Goal: Find specific page/section: Find specific page/section

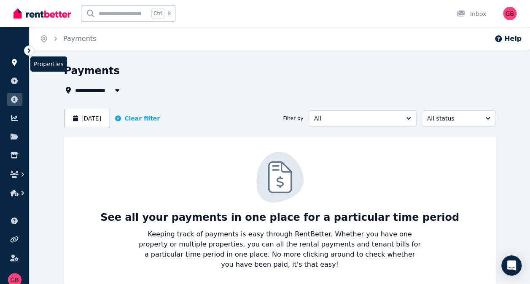
click at [17, 65] on icon at bounding box center [14, 62] width 8 height 7
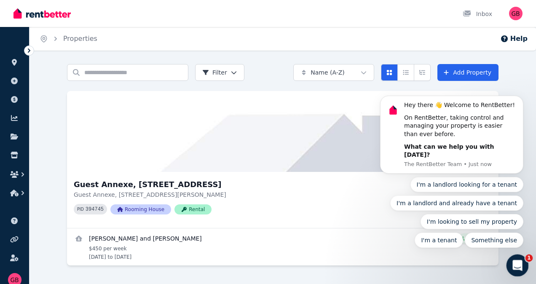
drag, startPoint x: 517, startPoint y: 261, endPoint x: 418, endPoint y: 301, distance: 106.8
click html
click at [523, 104] on button "Dismiss notification" at bounding box center [520, 98] width 11 height 11
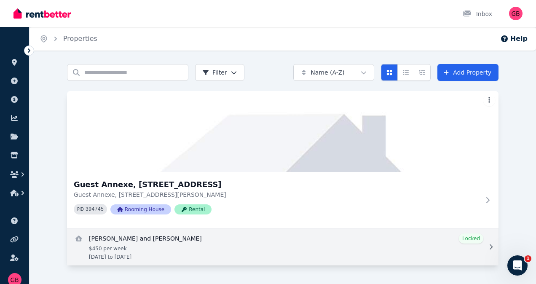
click at [474, 240] on link "View details for Rose and Nicholas Dove" at bounding box center [282, 246] width 431 height 37
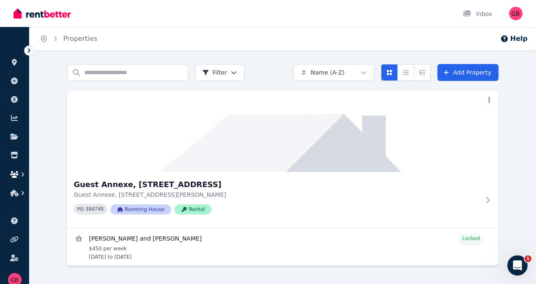
click at [16, 174] on icon "button" at bounding box center [14, 174] width 8 height 7
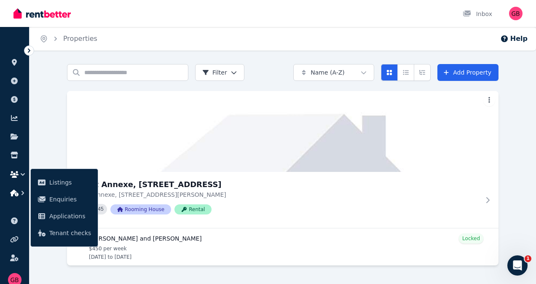
click at [17, 192] on icon "button" at bounding box center [14, 193] width 8 height 7
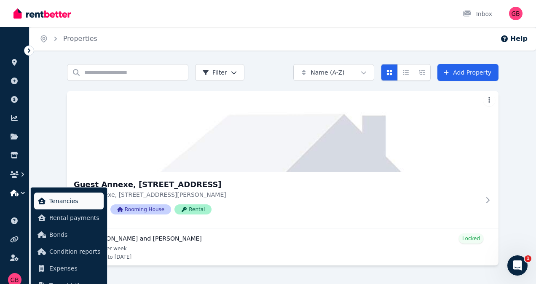
click at [59, 202] on span "Tenancies" at bounding box center [74, 201] width 51 height 10
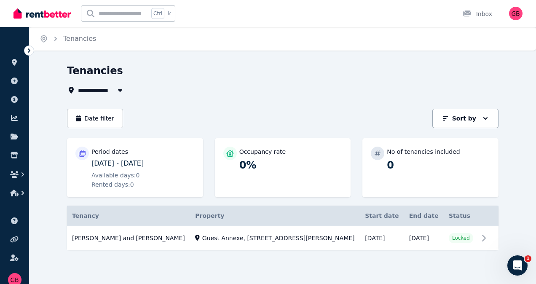
click at [29, 50] on icon at bounding box center [29, 50] width 3 height 4
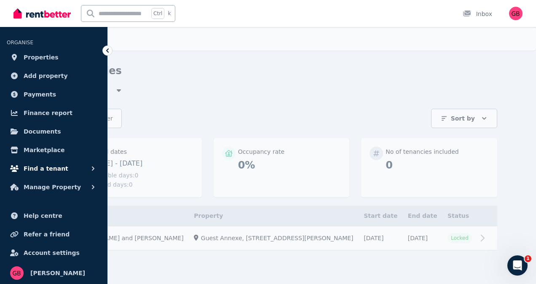
scroll to position [8, 0]
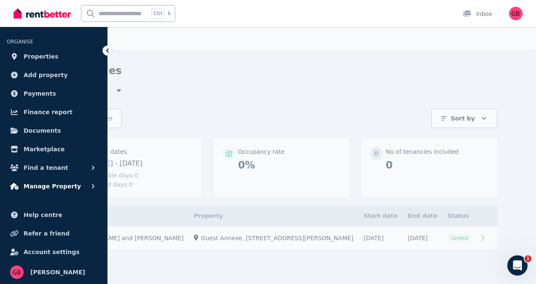
click at [58, 186] on span "Manage Property" at bounding box center [52, 186] width 57 height 10
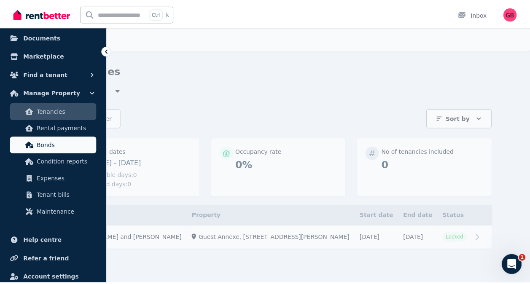
scroll to position [127, 0]
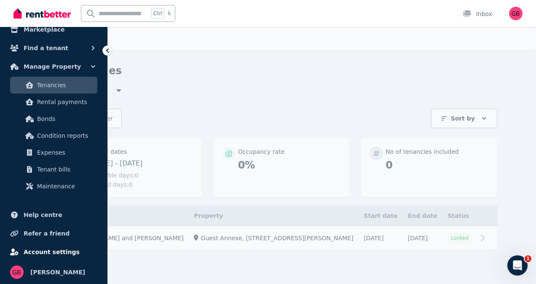
click at [43, 249] on span "Account settings" at bounding box center [52, 252] width 56 height 10
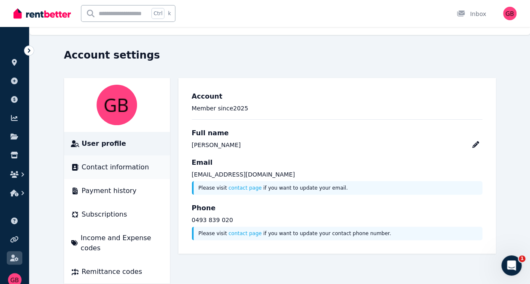
scroll to position [20, 0]
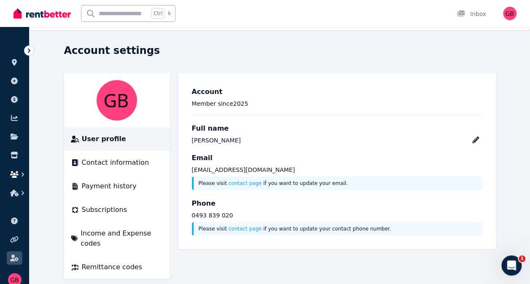
click at [21, 173] on icon "button" at bounding box center [23, 174] width 8 height 8
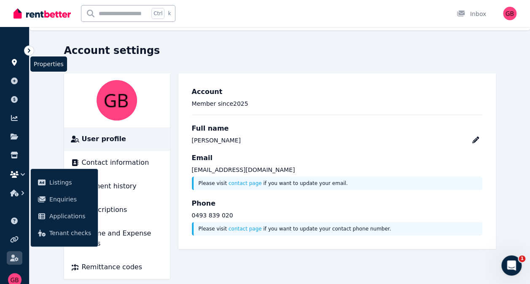
click at [17, 65] on icon at bounding box center [14, 62] width 8 height 7
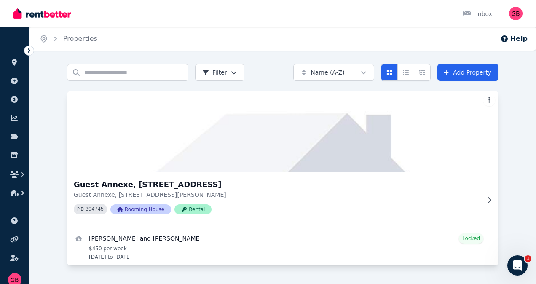
click at [141, 183] on h3 "Guest Annexe, [STREET_ADDRESS]" at bounding box center [277, 185] width 406 height 12
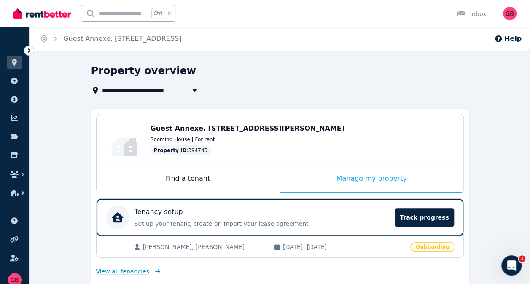
click at [117, 270] on span "View all tenancies" at bounding box center [122, 271] width 53 height 8
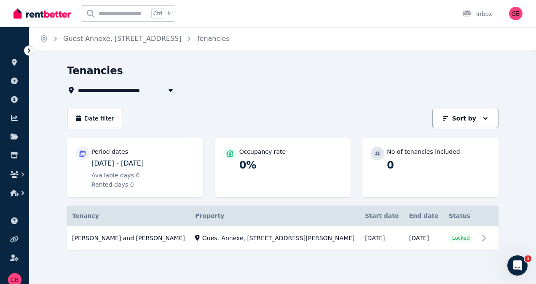
click at [111, 155] on p "Period dates" at bounding box center [109, 151] width 37 height 8
click at [105, 116] on button "Date filter" at bounding box center [95, 118] width 56 height 19
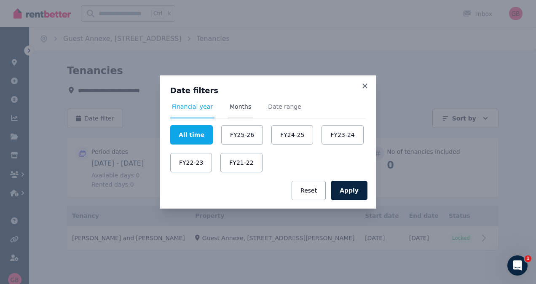
click at [239, 109] on span "Months" at bounding box center [240, 106] width 21 height 8
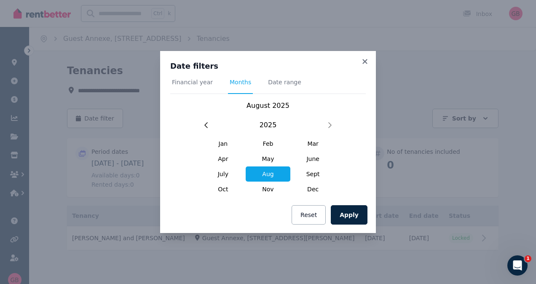
drag, startPoint x: 270, startPoint y: 191, endPoint x: 295, endPoint y: 202, distance: 27.5
click at [269, 191] on span "Nov" at bounding box center [268, 189] width 45 height 15
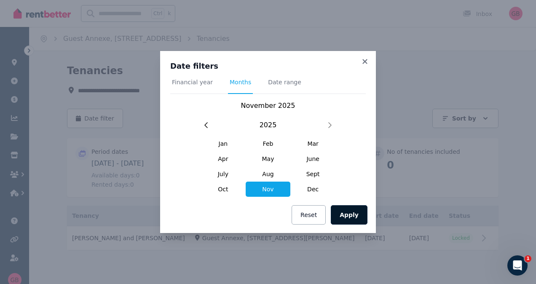
click at [356, 217] on button "Apply" at bounding box center [349, 214] width 37 height 19
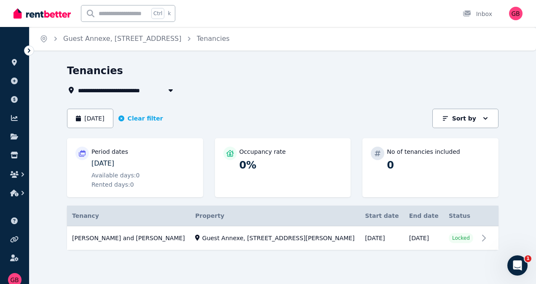
click at [170, 90] on icon "button" at bounding box center [171, 90] width 4 height 3
type input "**********"
click at [200, 95] on div "**********" at bounding box center [280, 90] width 426 height 10
click at [15, 136] on icon at bounding box center [15, 137] width 8 height 6
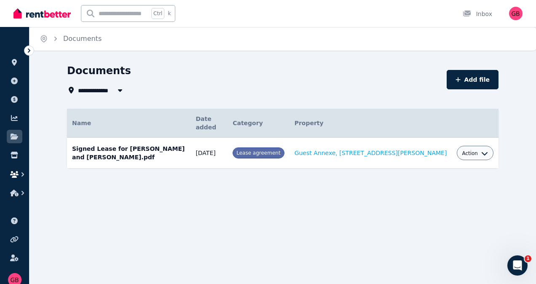
click at [19, 174] on icon "button" at bounding box center [23, 174] width 8 height 8
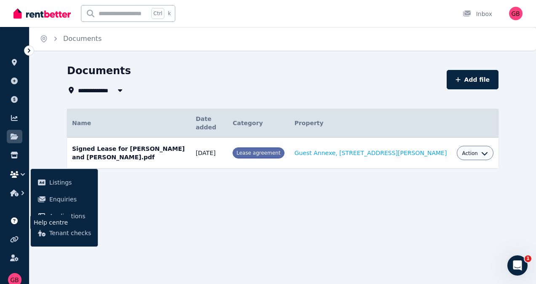
click at [11, 223] on icon at bounding box center [14, 220] width 8 height 7
click at [96, 89] on span "All Properties" at bounding box center [105, 90] width 54 height 10
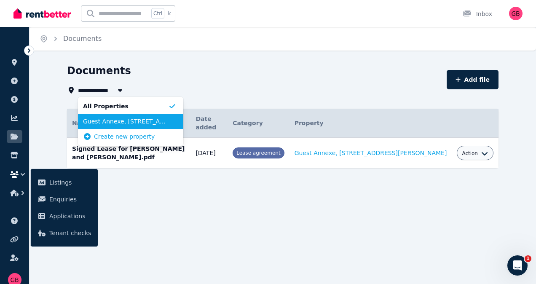
click at [98, 122] on span "Guest Annexe, [STREET_ADDRESS]" at bounding box center [125, 121] width 85 height 8
type input "**********"
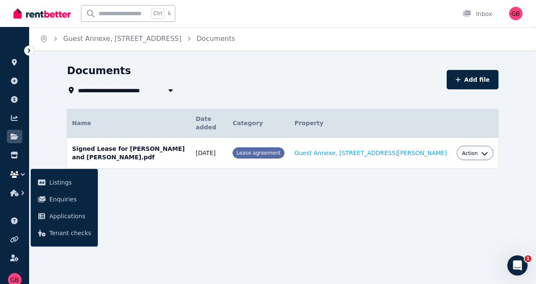
click at [213, 193] on div "**********" at bounding box center [268, 142] width 536 height 284
click at [187, 222] on div "**********" at bounding box center [268, 142] width 536 height 284
